Goal: Check status: Verify the current state of an ongoing process or item

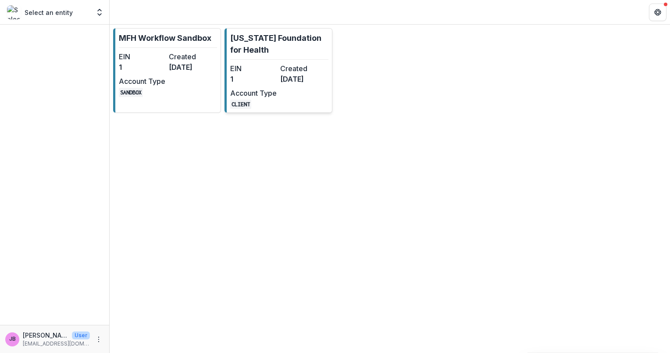
click at [258, 71] on dt "EIN" at bounding box center [253, 68] width 47 height 11
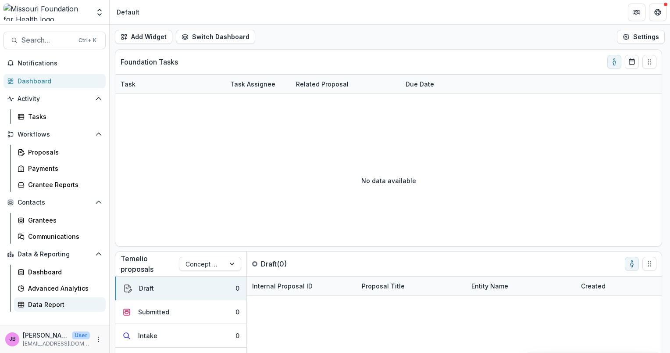
click at [39, 304] on div "Data Report" at bounding box center [63, 304] width 71 height 9
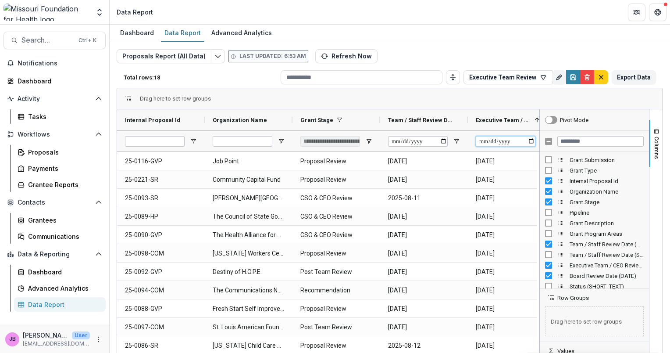
click at [535, 140] on input "Executive Team / CEO Review Date (DATE) Filter Input" at bounding box center [506, 141] width 60 height 11
type input "**********"
